Goal: Find specific page/section: Find specific page/section

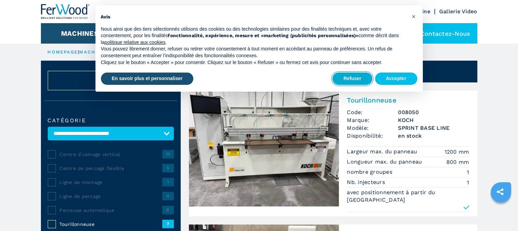
click at [358, 79] on button "Refuser" at bounding box center [352, 79] width 40 height 12
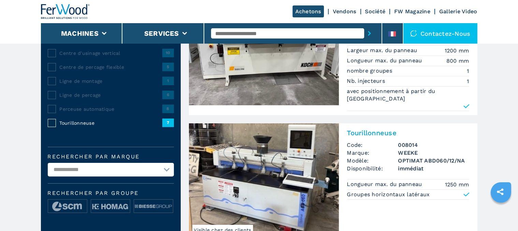
scroll to position [102, 0]
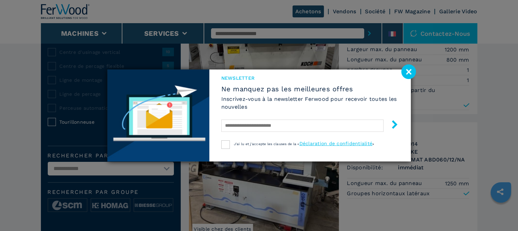
click at [407, 71] on image at bounding box center [408, 71] width 15 height 15
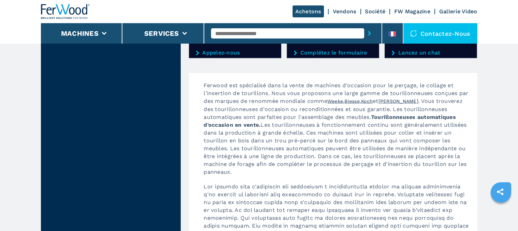
scroll to position [1012, 0]
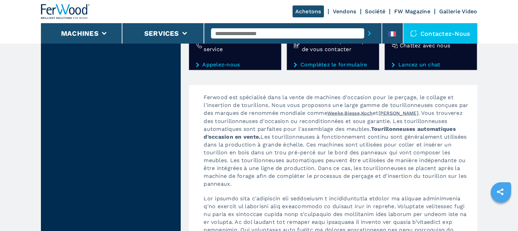
click at [343, 110] on link "Weeke" at bounding box center [335, 112] width 16 height 5
